Goal: Entertainment & Leisure: Consume media (video, audio)

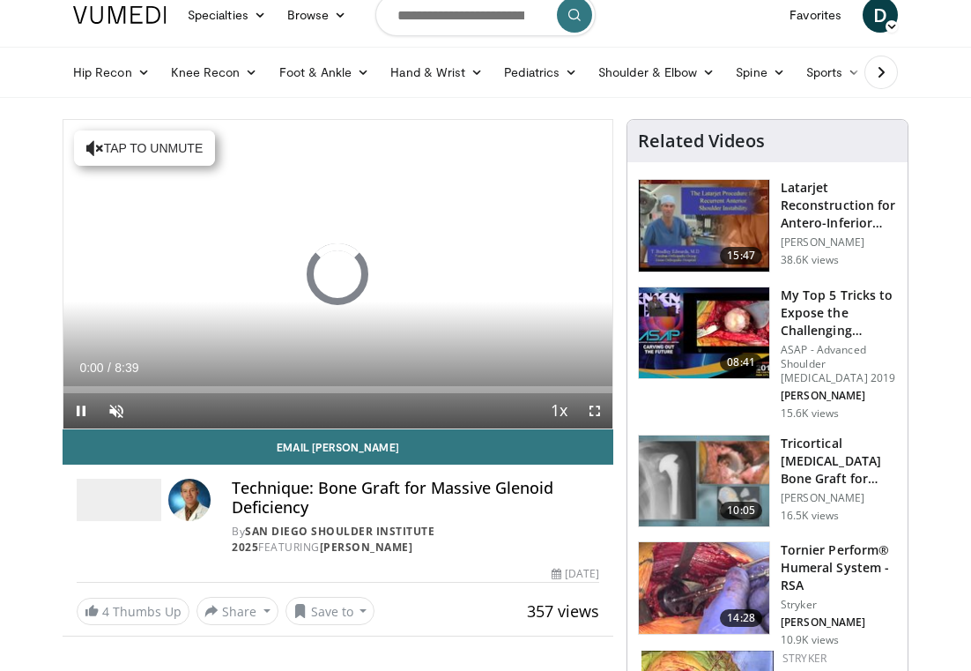
scroll to position [36, 0]
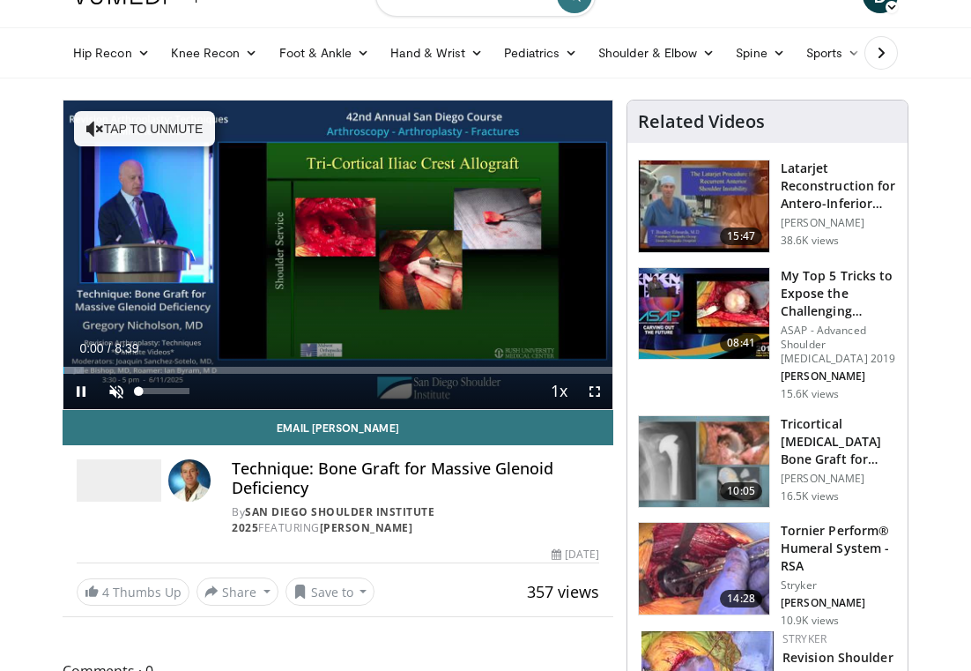
click at [114, 392] on span "Video Player" at bounding box center [116, 391] width 35 height 35
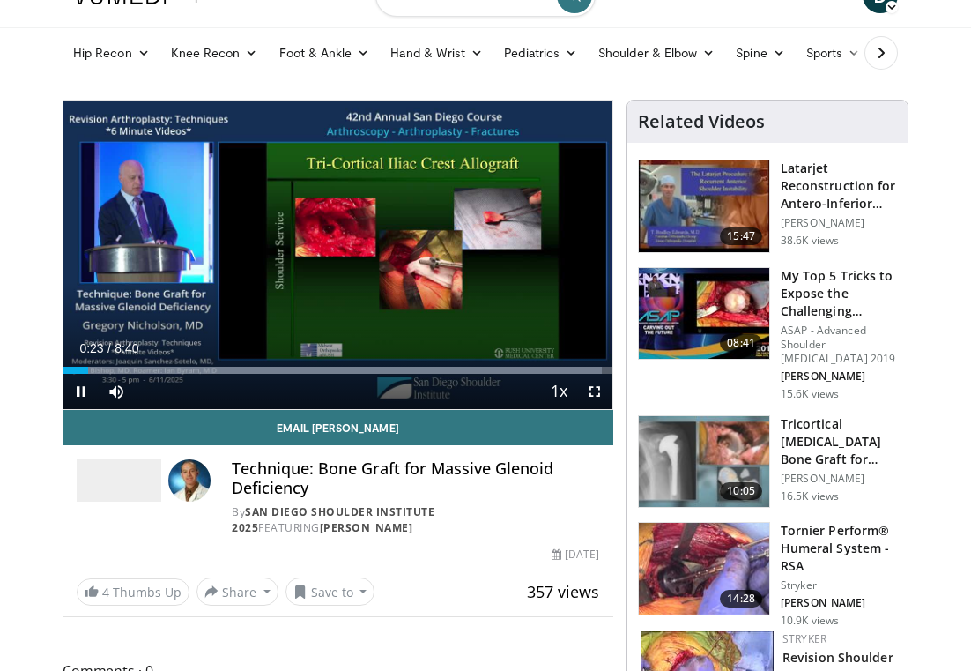
click at [596, 392] on span "Video Player" at bounding box center [594, 391] width 35 height 35
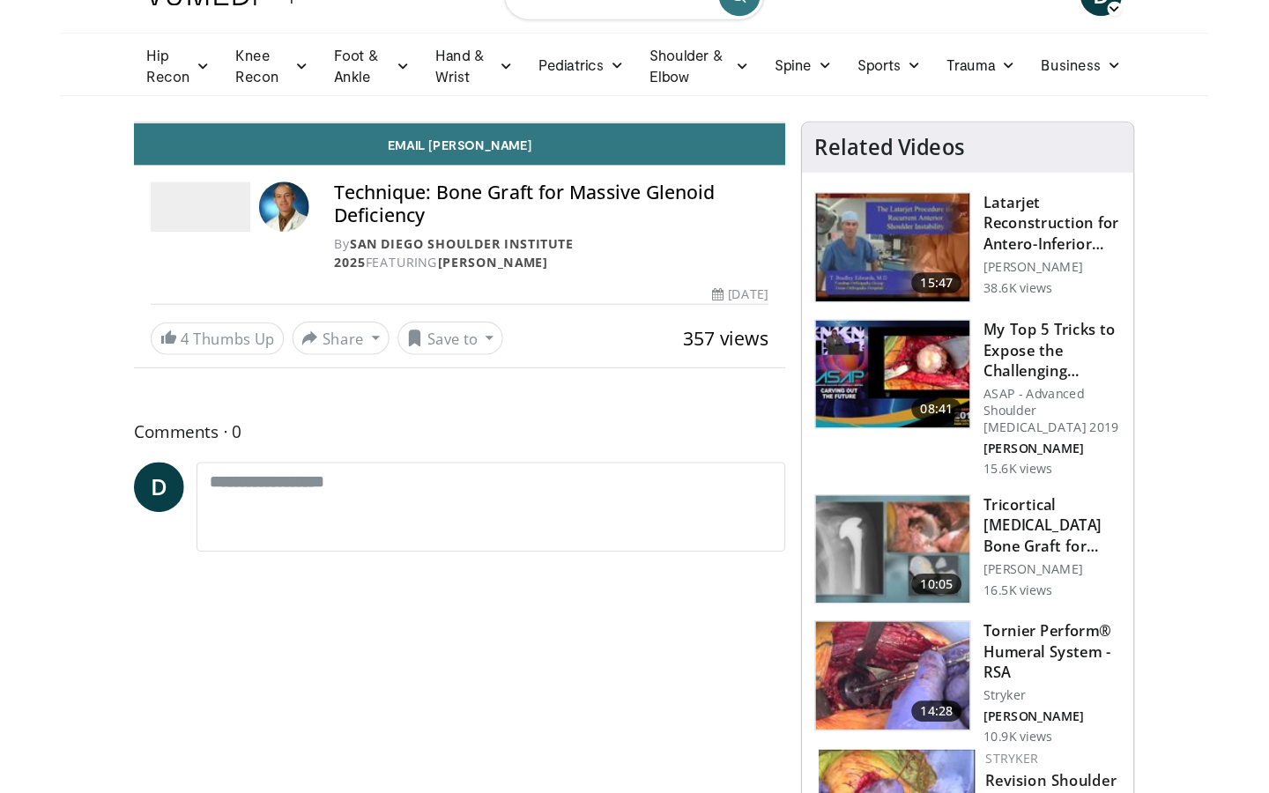
scroll to position [0, 0]
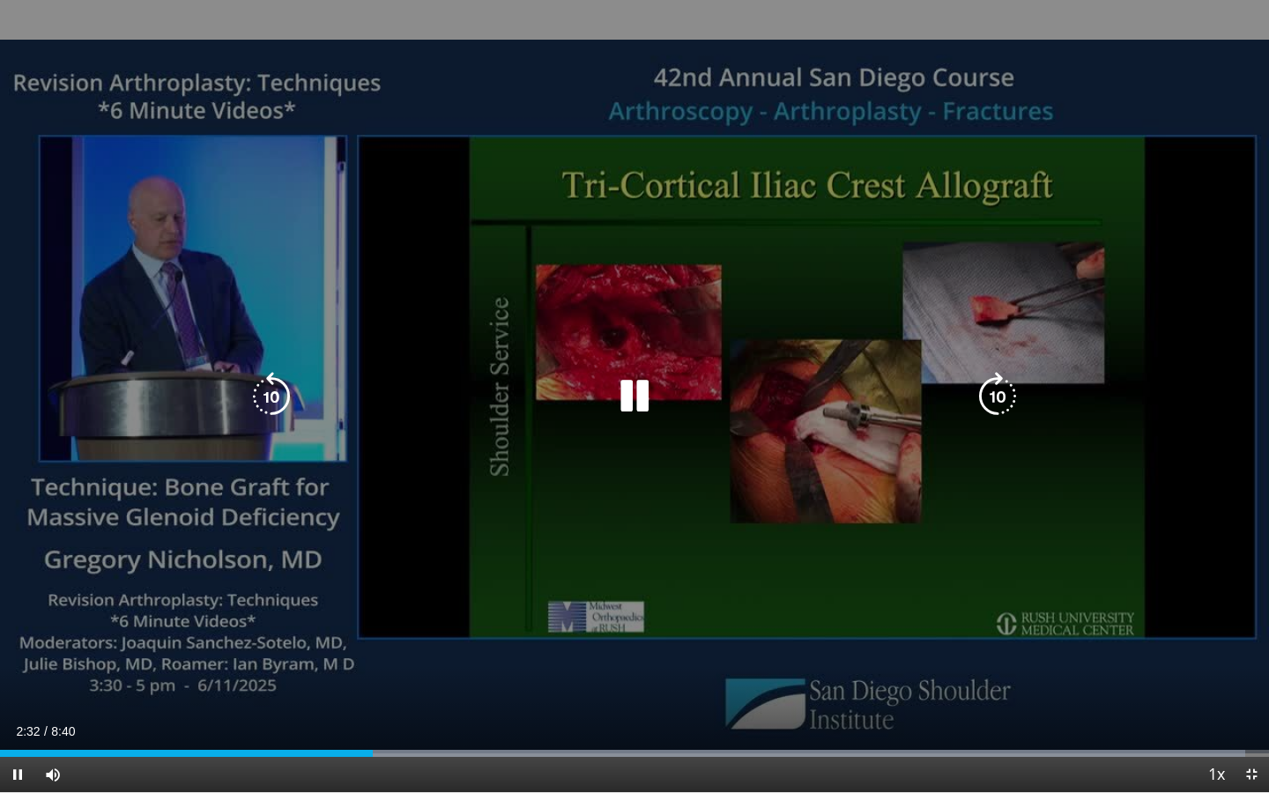
click at [633, 376] on icon "Video Player" at bounding box center [634, 396] width 49 height 49
click at [648, 408] on icon "Video Player" at bounding box center [634, 396] width 49 height 49
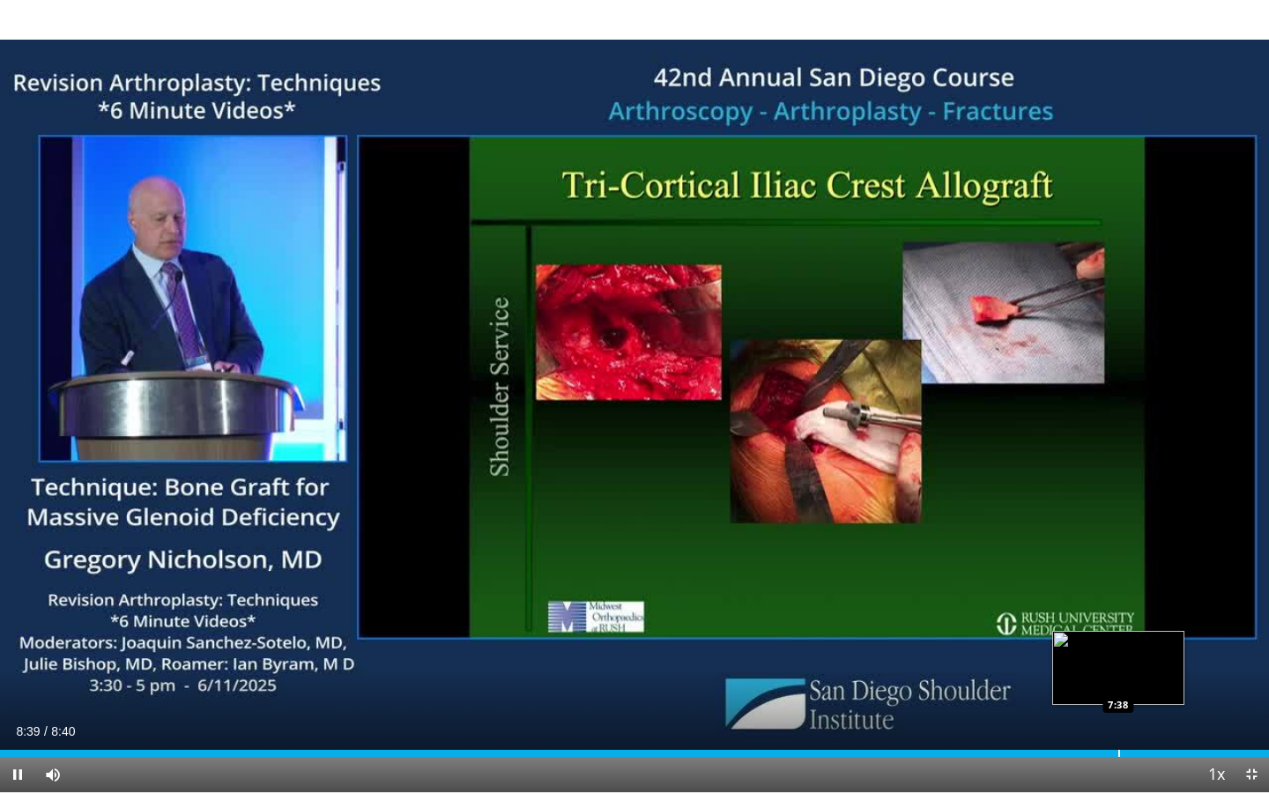
click at [970, 670] on div "Loaded : 98.15% 8:40 7:38" at bounding box center [634, 748] width 1269 height 17
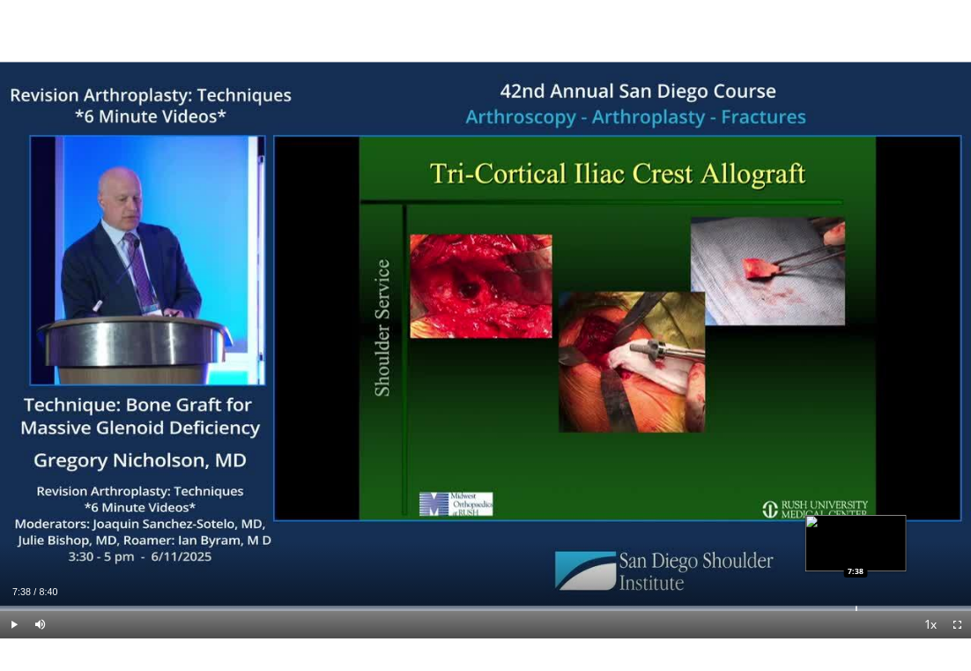
scroll to position [36, 0]
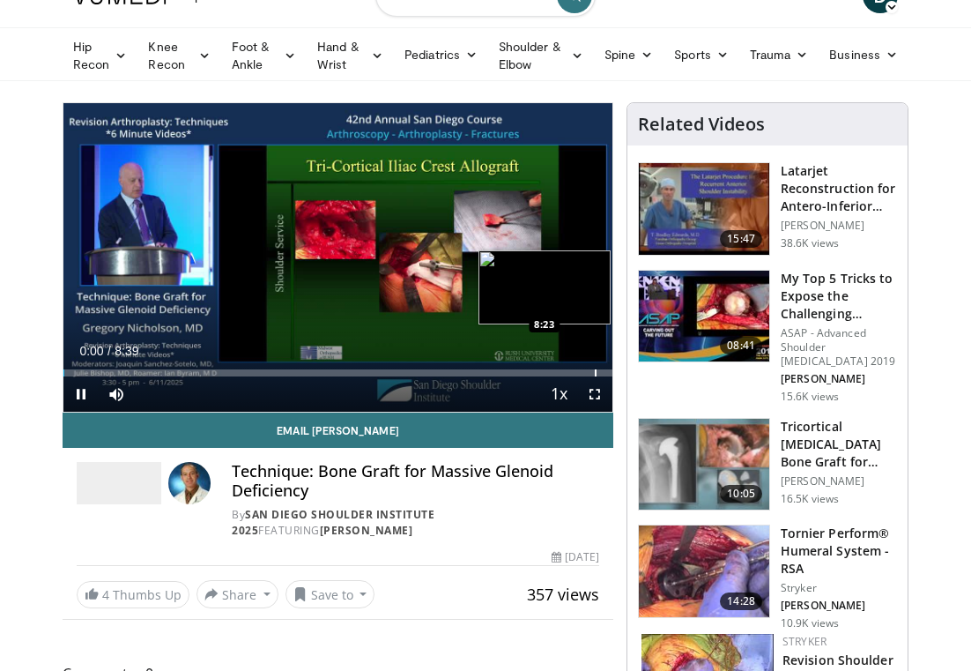
click at [595, 374] on div "Progress Bar" at bounding box center [596, 372] width 2 height 7
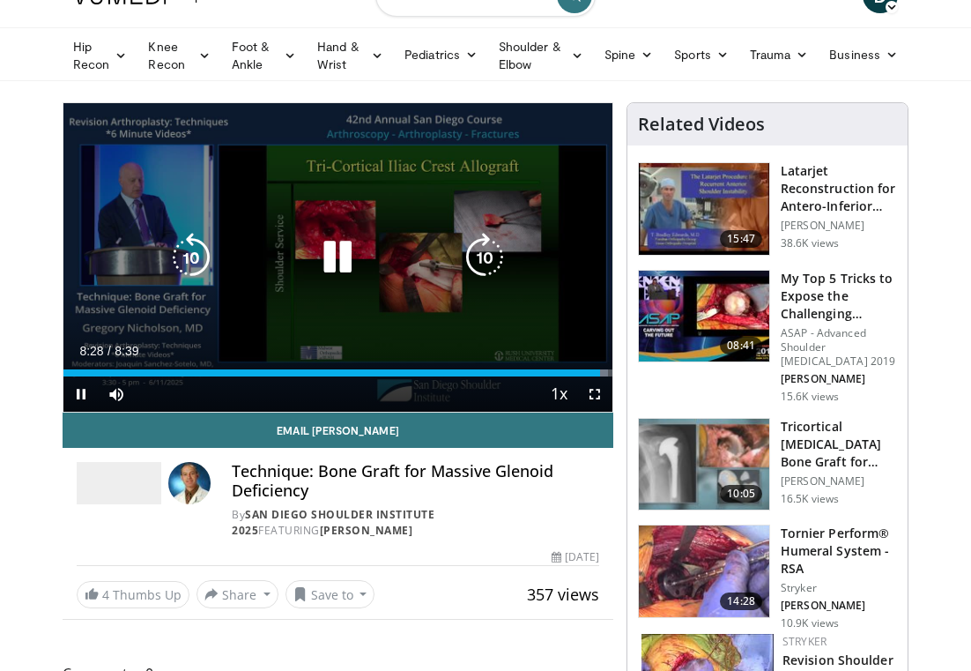
click at [337, 254] on icon "Video Player" at bounding box center [337, 257] width 49 height 49
